Goal: Task Accomplishment & Management: Use online tool/utility

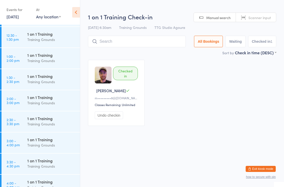
scroll to position [362, 0]
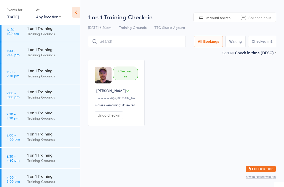
click at [49, 53] on div "Training Grounds" at bounding box center [51, 55] width 48 height 6
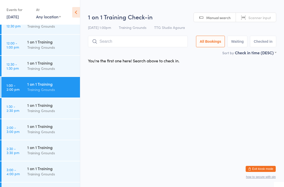
scroll to position [328, 0]
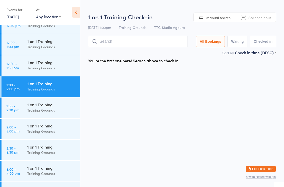
click at [54, 43] on div "1 on 1 Training" at bounding box center [51, 41] width 48 height 6
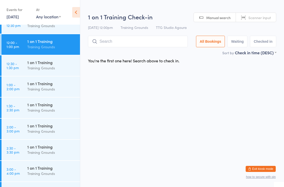
click at [153, 38] on input "search" at bounding box center [138, 42] width 100 height 12
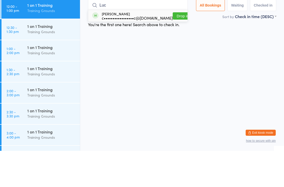
type input "Luc"
click at [137, 52] on div "c•••••••••••••••••c@[DOMAIN_NAME]" at bounding box center [137, 54] width 71 height 4
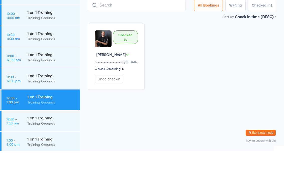
scroll to position [238, 0]
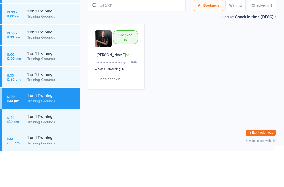
click at [44, 86] on div "1 on 1 Training" at bounding box center [51, 89] width 48 height 6
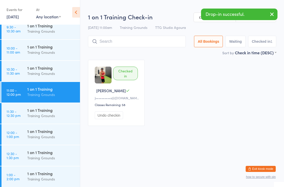
click at [165, 41] on input "search" at bounding box center [137, 42] width 98 height 12
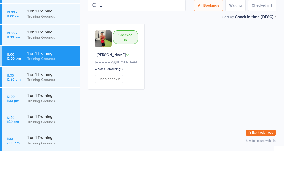
type input "Lu"
click at [51, 49] on div "Training Grounds" at bounding box center [51, 52] width 48 height 6
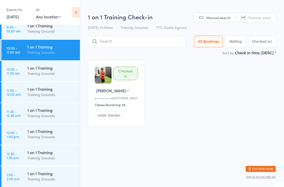
click at [171, 42] on input "search" at bounding box center [137, 42] width 98 height 12
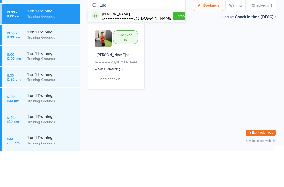
type input "Luc"
click at [131, 52] on div "c•••••••••••••••••c@[DOMAIN_NAME]" at bounding box center [137, 54] width 71 height 4
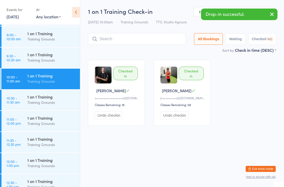
scroll to position [207, 0]
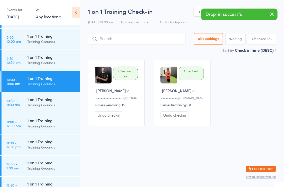
click at [57, 37] on div "1 on 1 Training" at bounding box center [51, 36] width 48 height 6
